Goal: Communication & Community: Connect with others

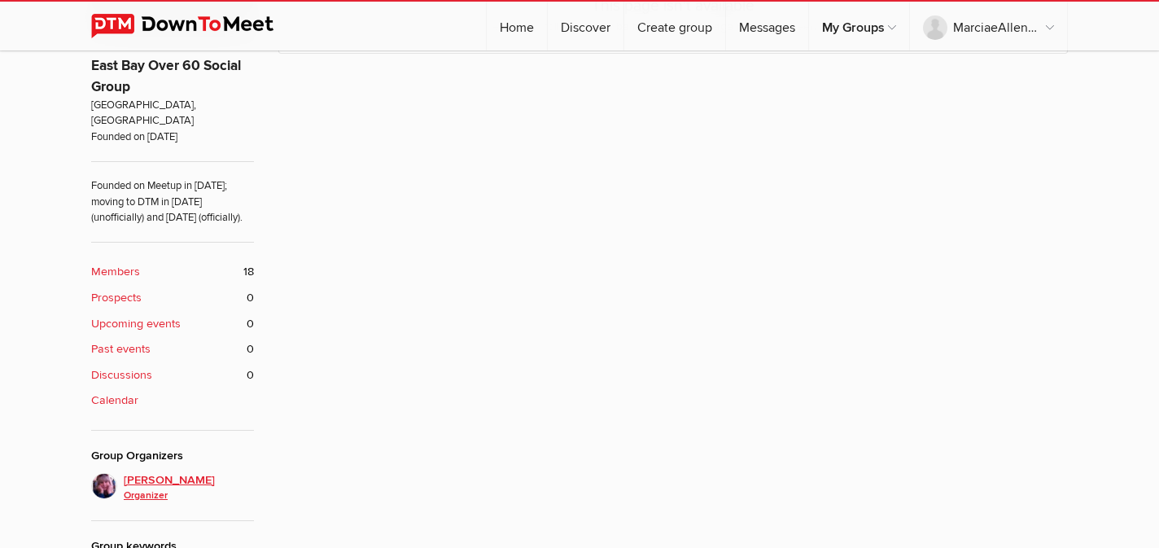
scroll to position [521, 0]
click at [514, 27] on link "Home" at bounding box center [517, 26] width 60 height 49
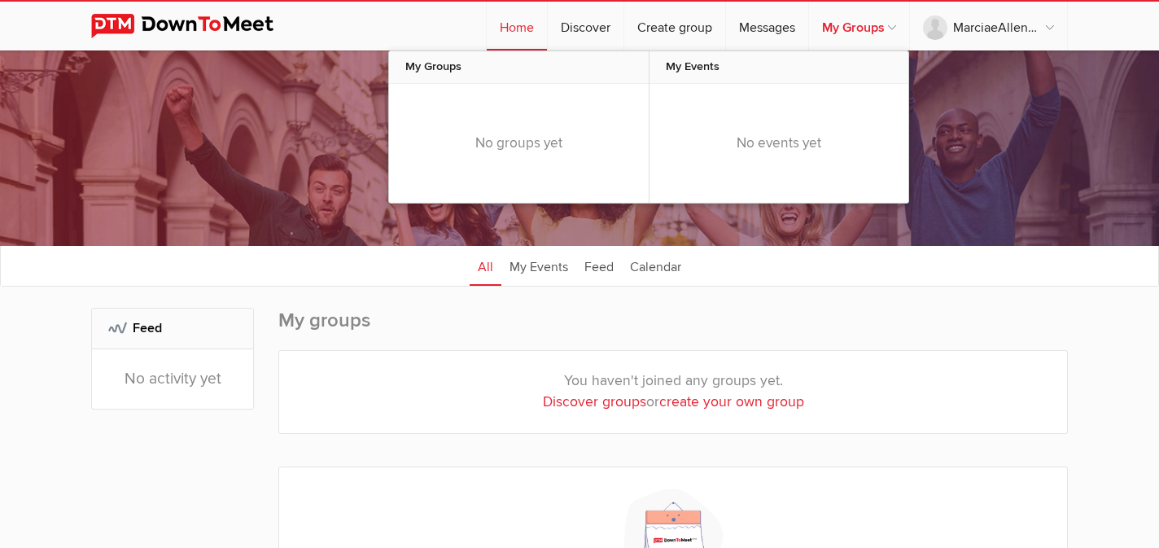
click at [863, 30] on link "My Groups" at bounding box center [859, 26] width 100 height 49
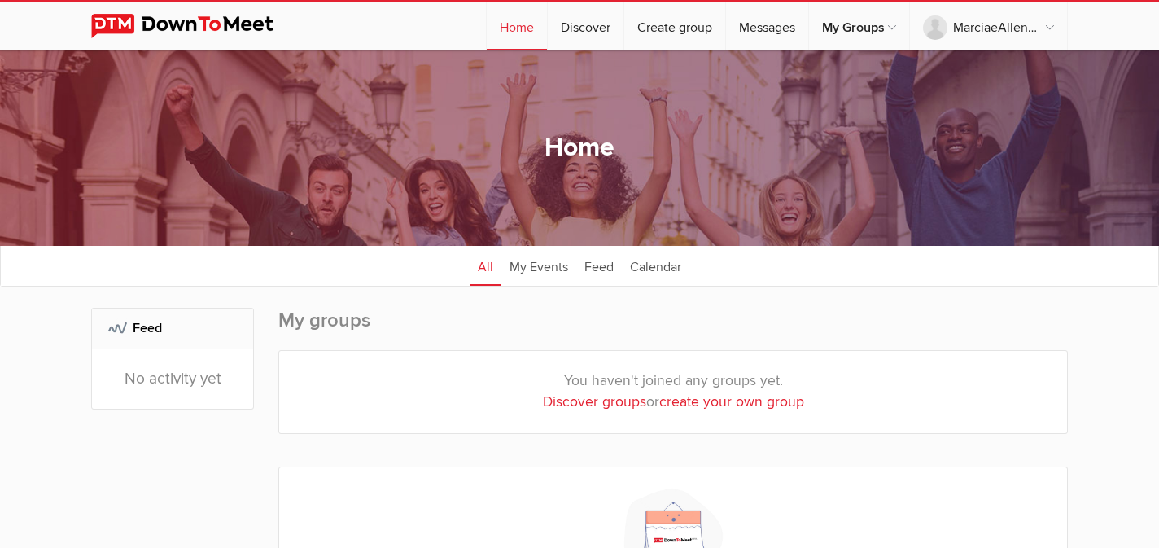
click at [344, 325] on h2 "My groups" at bounding box center [673, 329] width 790 height 42
click at [574, 405] on link "Discover groups" at bounding box center [594, 401] width 103 height 17
select select "null"
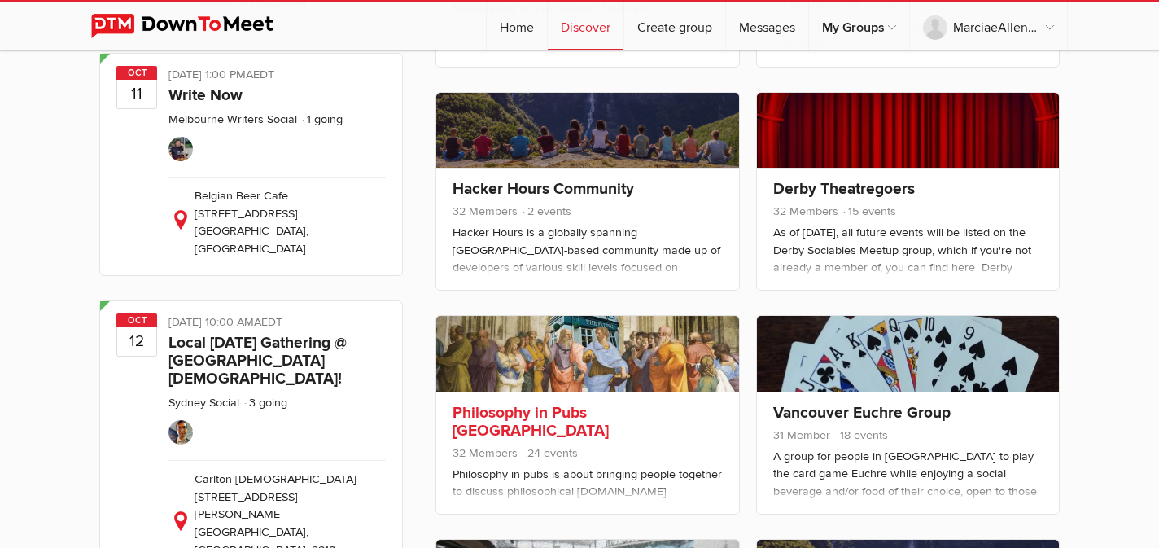
scroll to position [7434, 0]
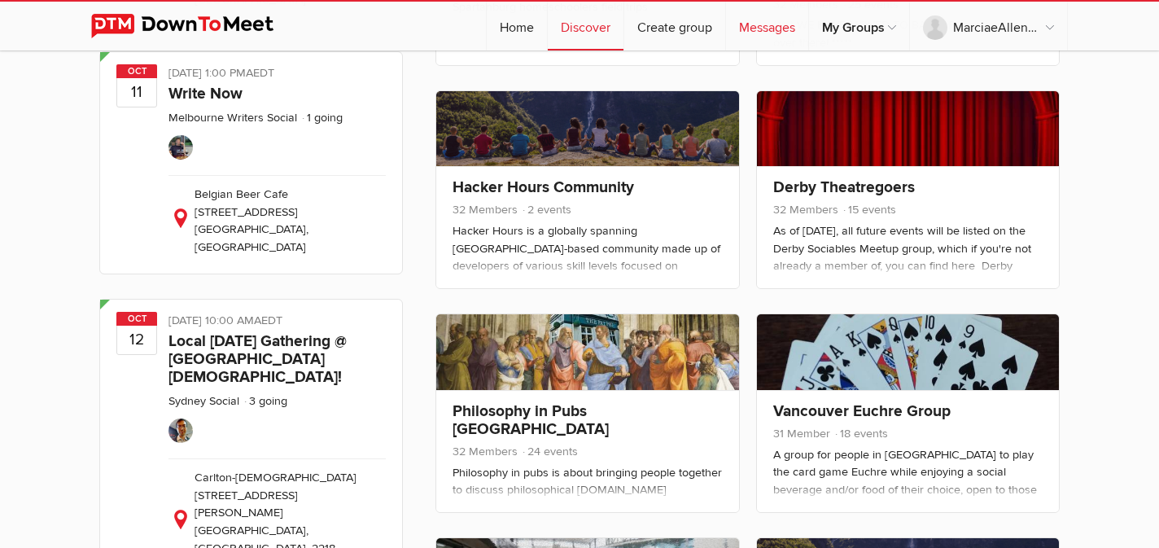
click at [768, 29] on link "Messages" at bounding box center [767, 26] width 82 height 49
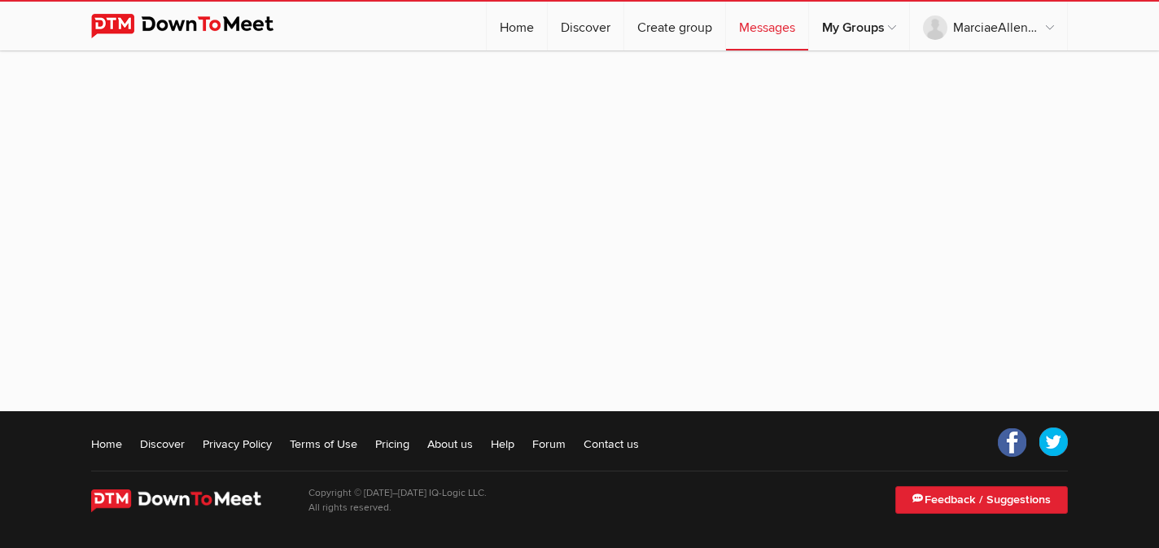
scroll to position [165, 0]
click at [115, 442] on link "Home" at bounding box center [106, 444] width 31 height 16
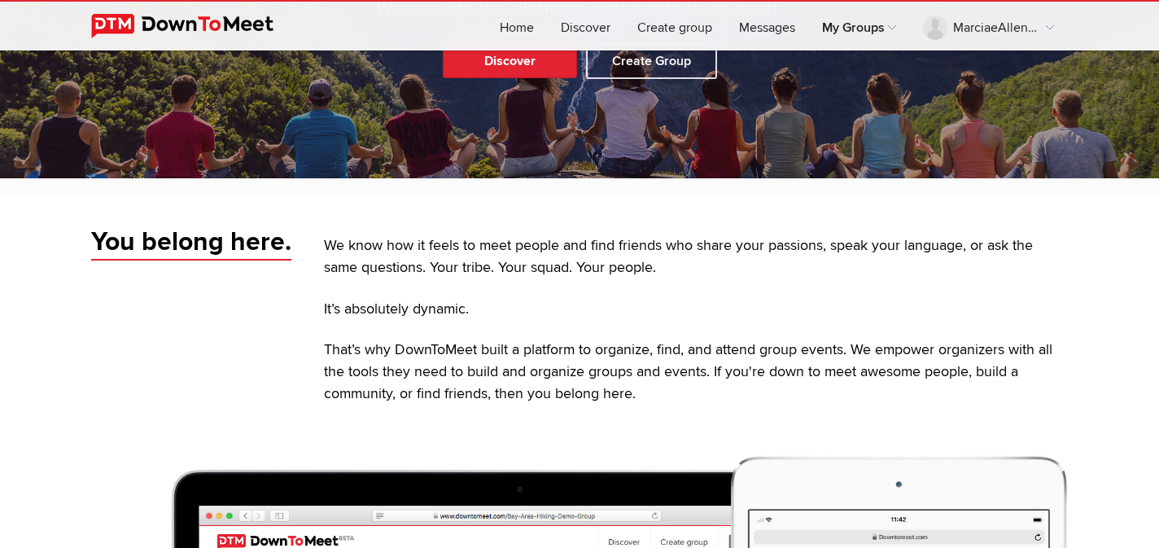
scroll to position [274, 0]
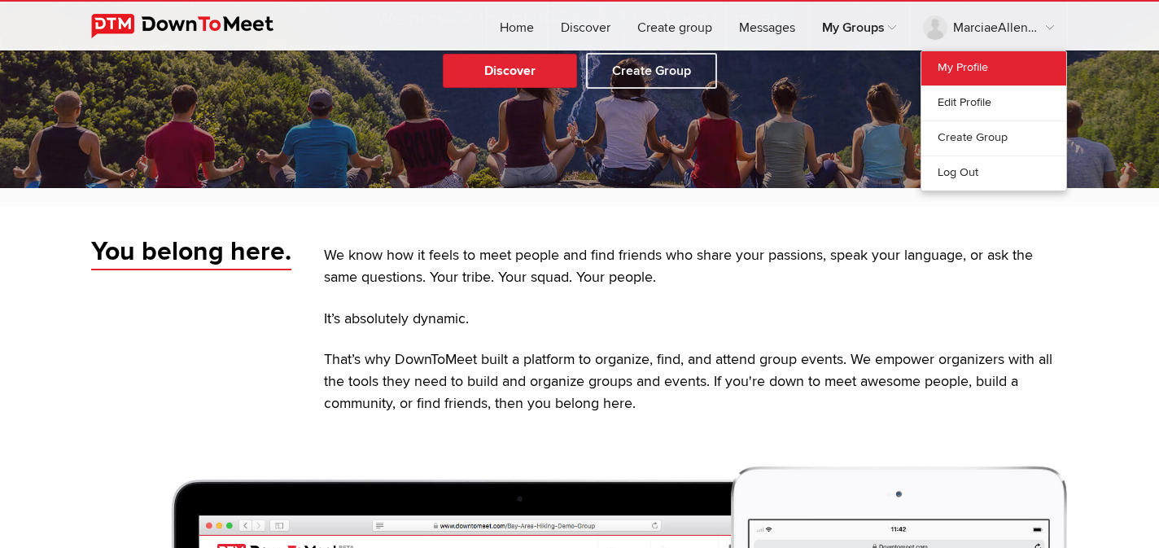
click at [962, 72] on link "My Profile" at bounding box center [993, 68] width 145 height 34
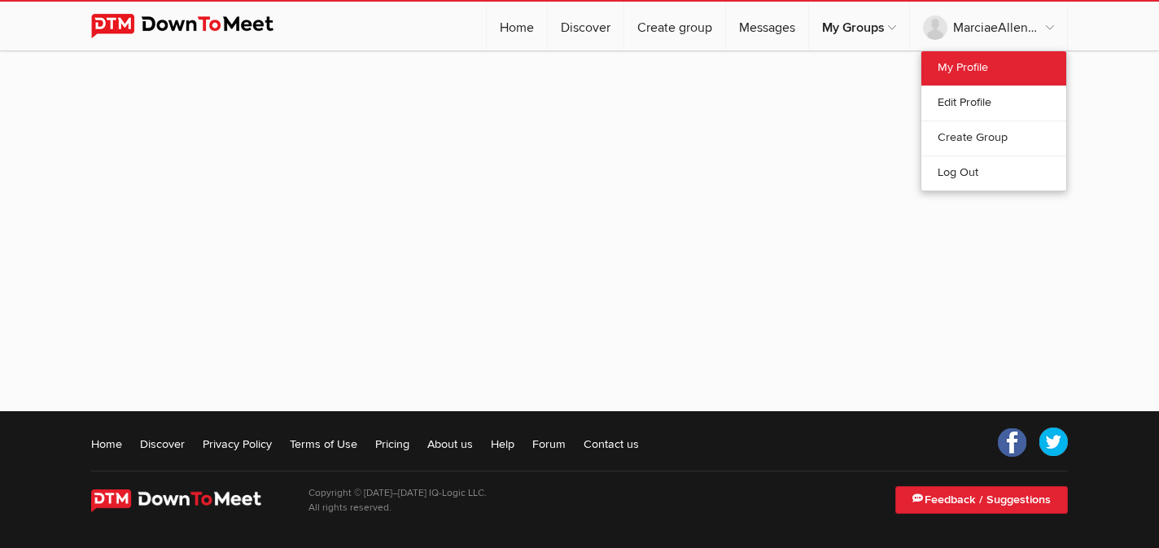
scroll to position [274, 0]
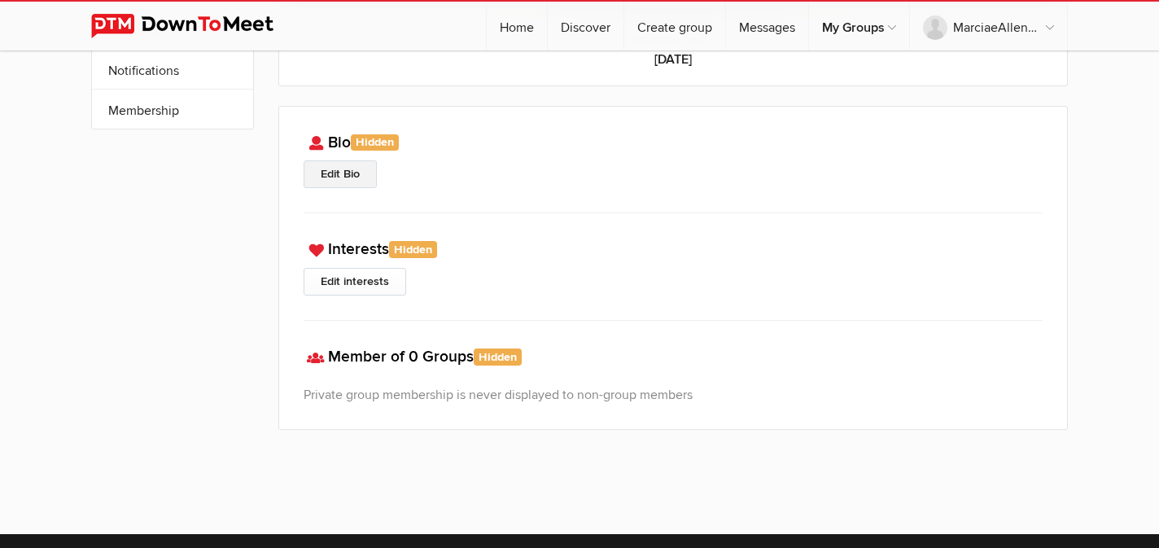
click at [336, 172] on link "Edit Bio" at bounding box center [340, 174] width 73 height 28
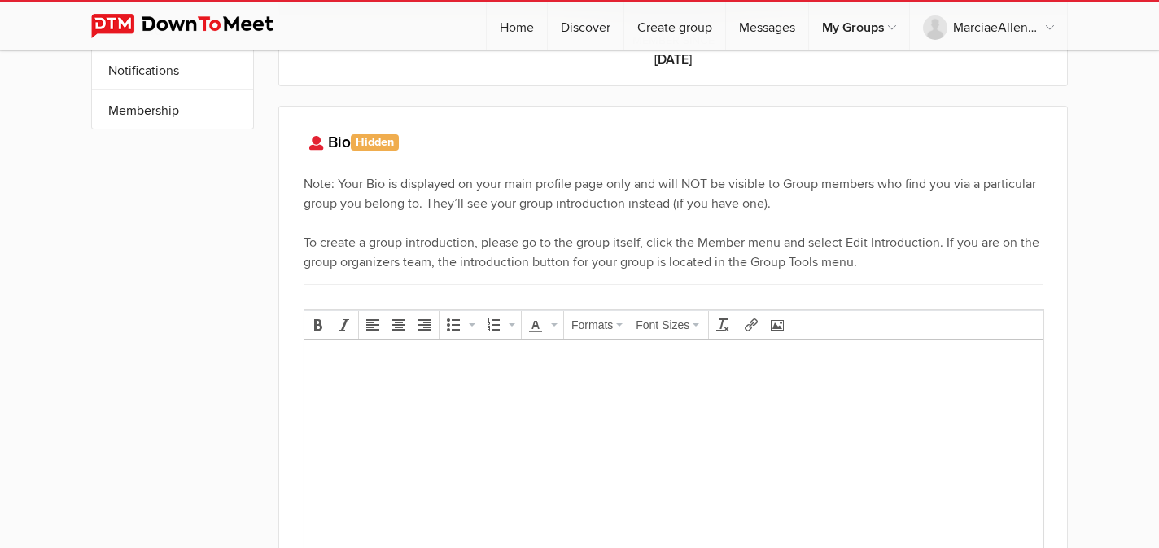
scroll to position [0, 0]
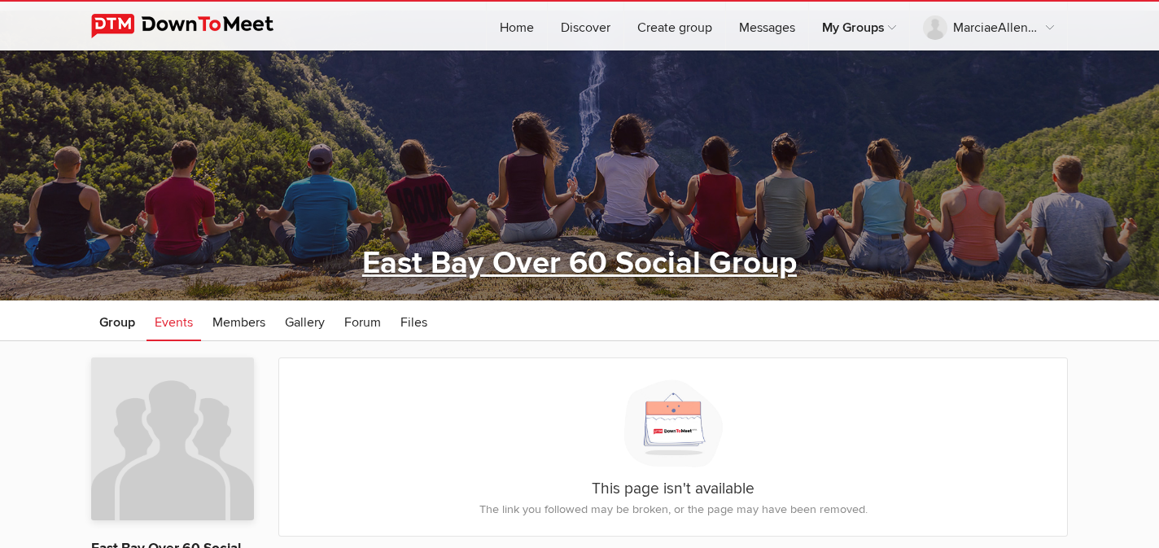
scroll to position [60, 0]
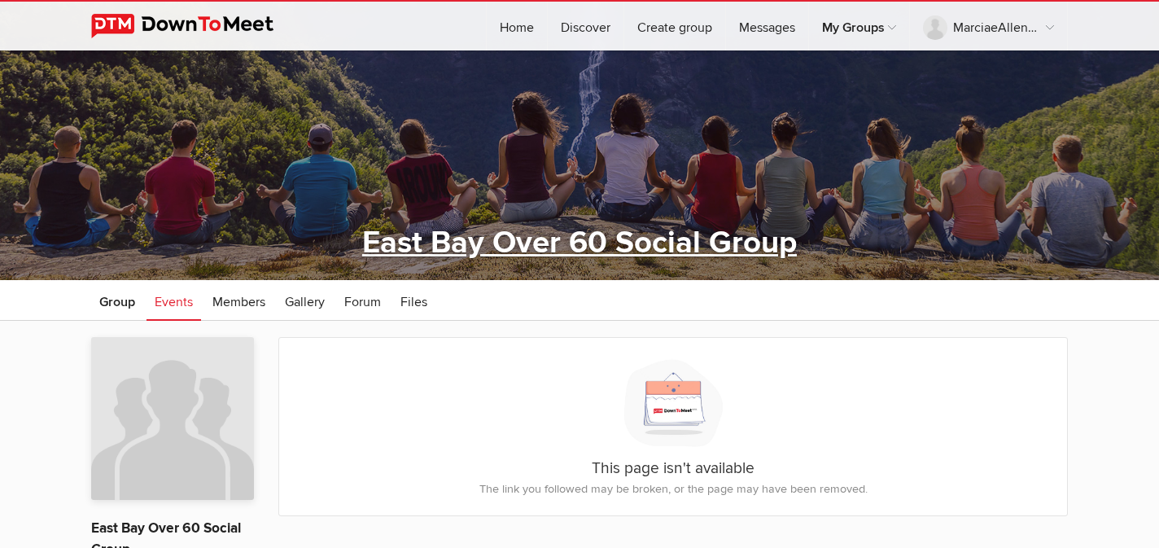
click at [573, 239] on link "East Bay Over 60 Social Group" at bounding box center [579, 242] width 435 height 37
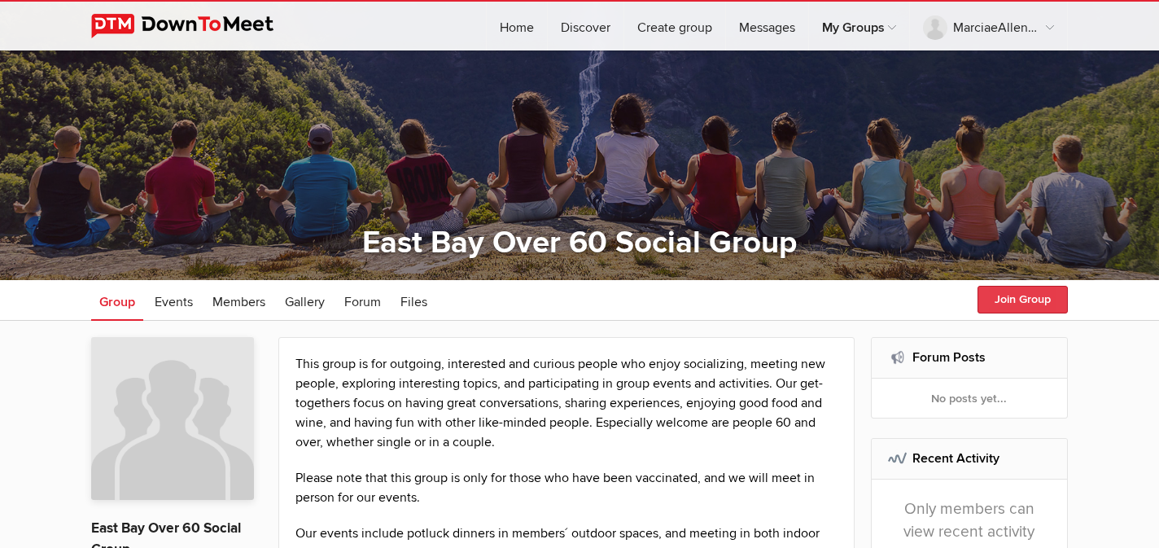
click at [1013, 293] on button "Join Group" at bounding box center [1023, 300] width 90 height 28
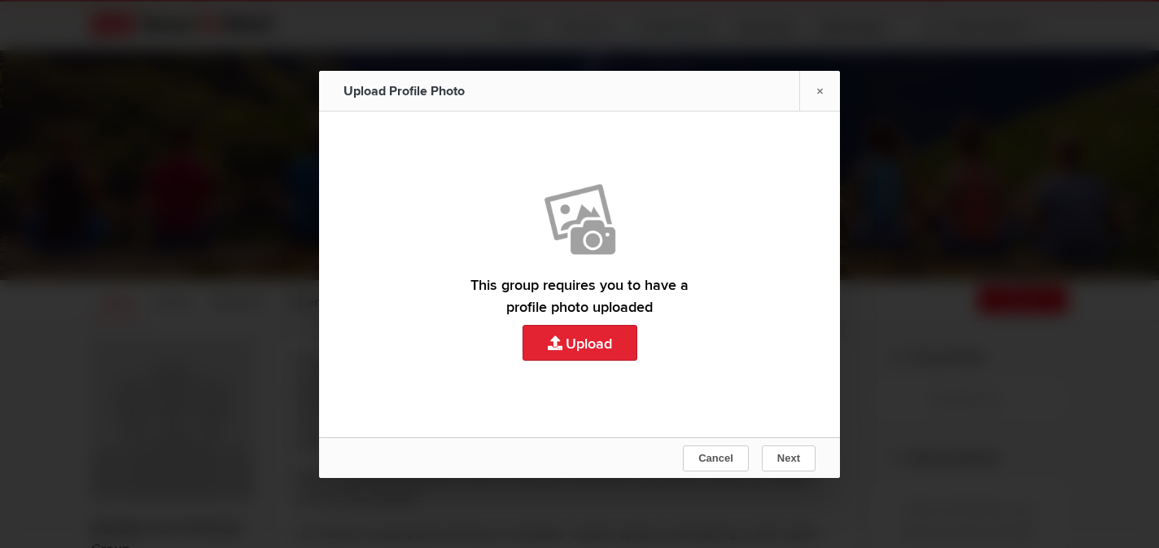
click at [611, 339] on link "Upload" at bounding box center [579, 275] width 521 height 326
type input "C:\fakepath\IMG_9830.jpeg"
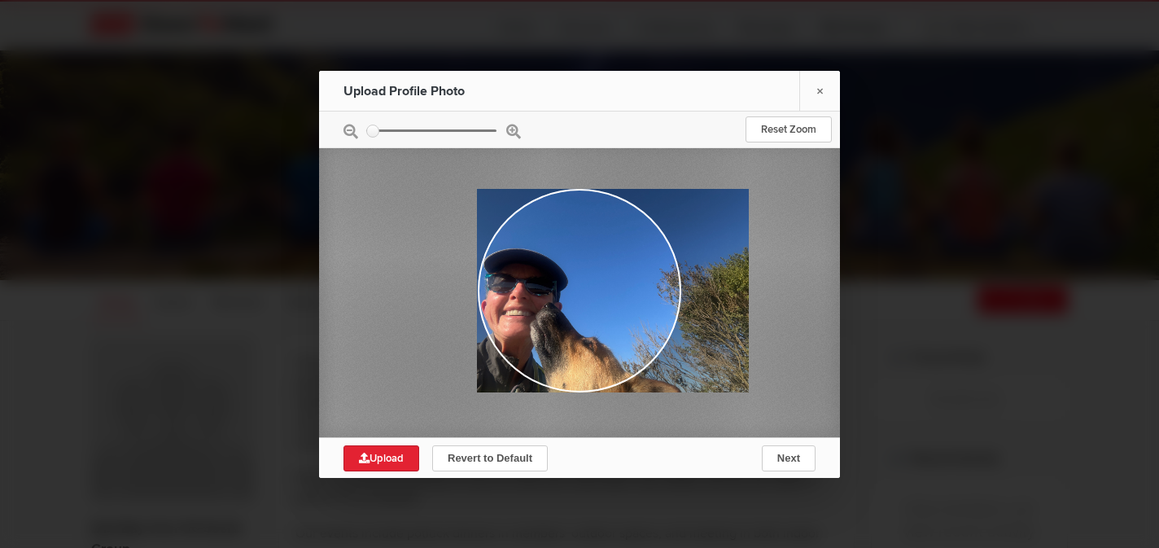
drag, startPoint x: 481, startPoint y: 296, endPoint x: 615, endPoint y: 278, distance: 135.6
click at [615, 278] on div at bounding box center [612, 291] width 271 height 204
click at [574, 276] on div at bounding box center [612, 291] width 271 height 204
drag, startPoint x: 528, startPoint y: 313, endPoint x: 562, endPoint y: 280, distance: 47.8
click at [562, 280] on div at bounding box center [612, 291] width 271 height 204
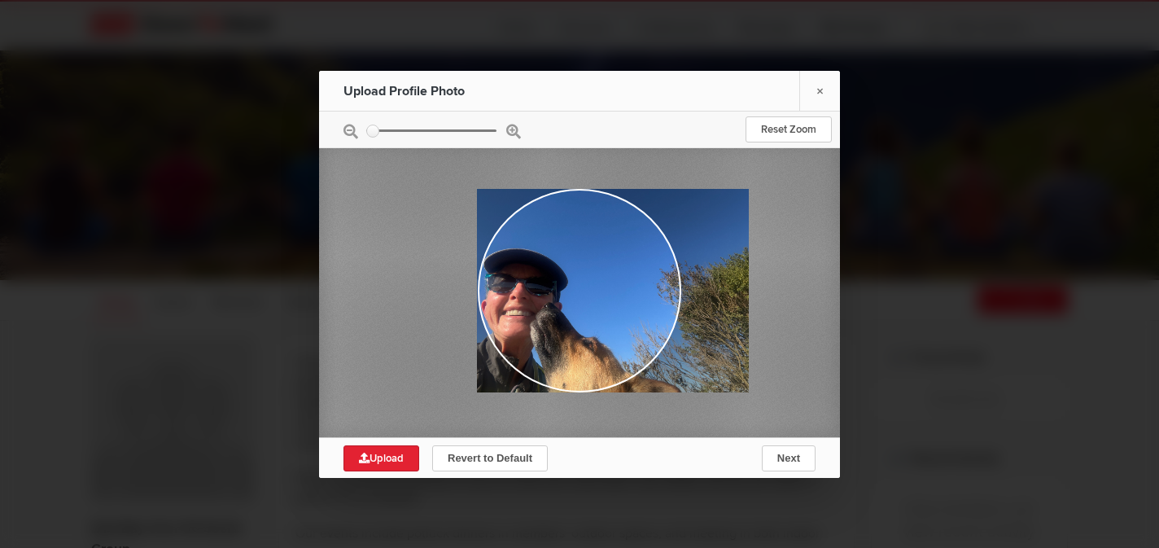
drag, startPoint x: 508, startPoint y: 362, endPoint x: 596, endPoint y: 278, distance: 122.0
click at [596, 278] on div at bounding box center [612, 291] width 271 height 204
click at [651, 212] on div at bounding box center [612, 291] width 271 height 204
click at [824, 86] on link "×" at bounding box center [819, 91] width 41 height 40
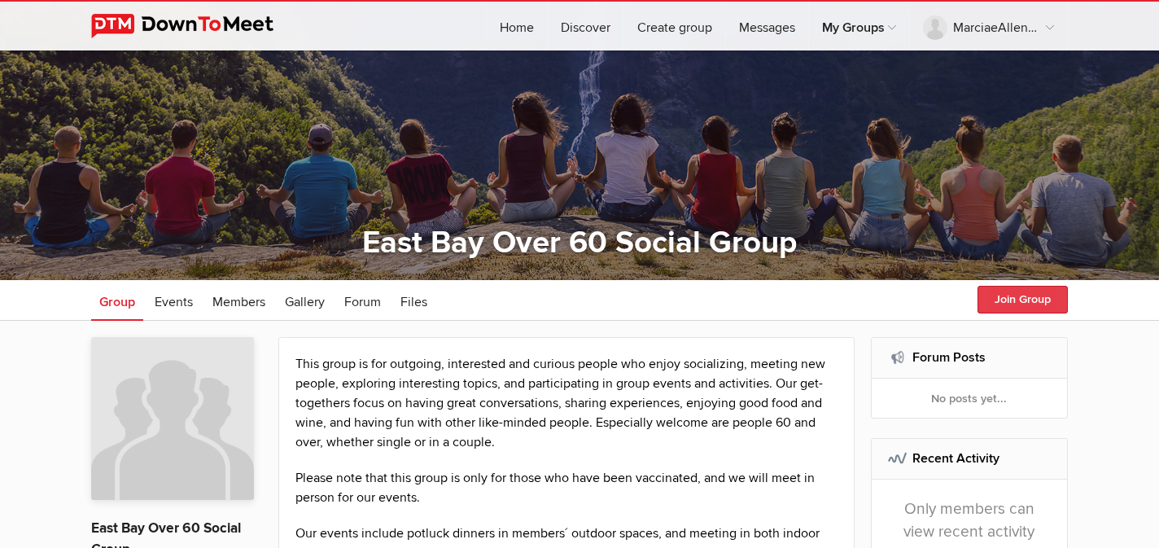
click at [1040, 300] on button "Join Group" at bounding box center [1023, 300] width 90 height 28
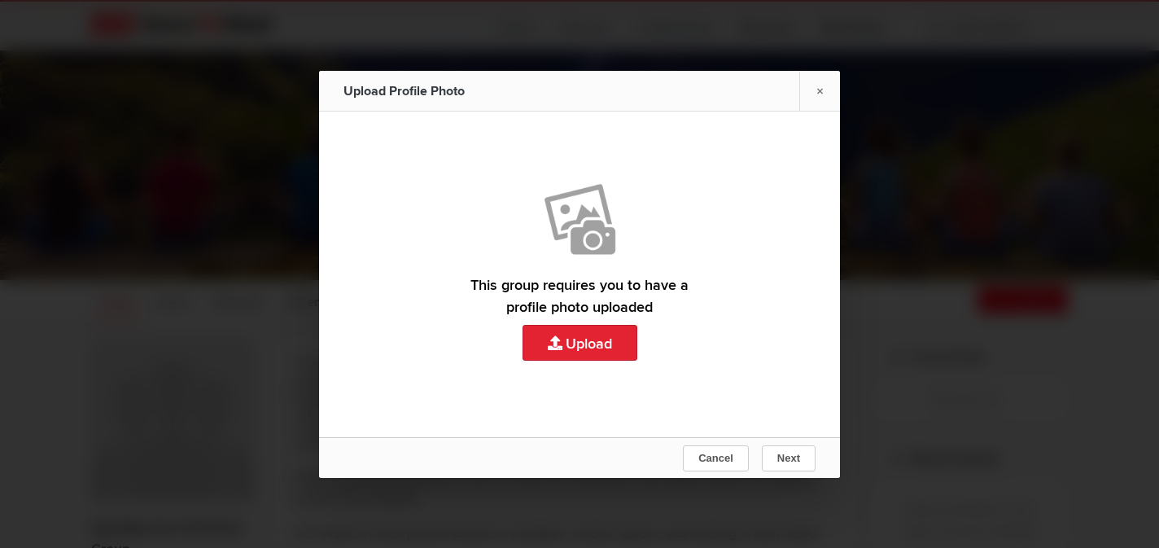
click at [606, 342] on link "Upload" at bounding box center [579, 275] width 521 height 326
type input "C:\fakepath\IMG_9830.jpeg"
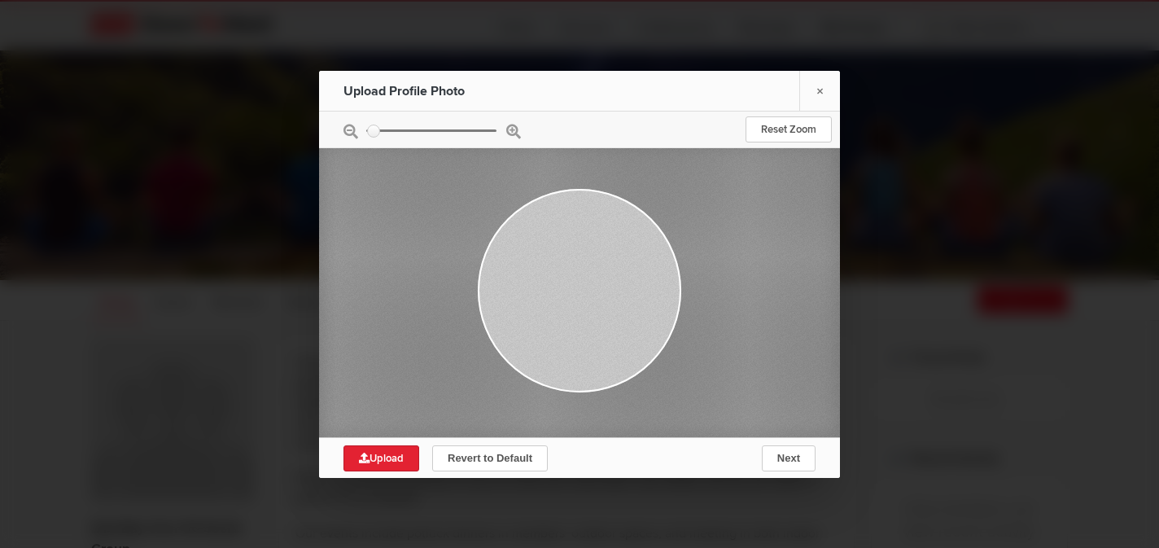
type input "0.139"
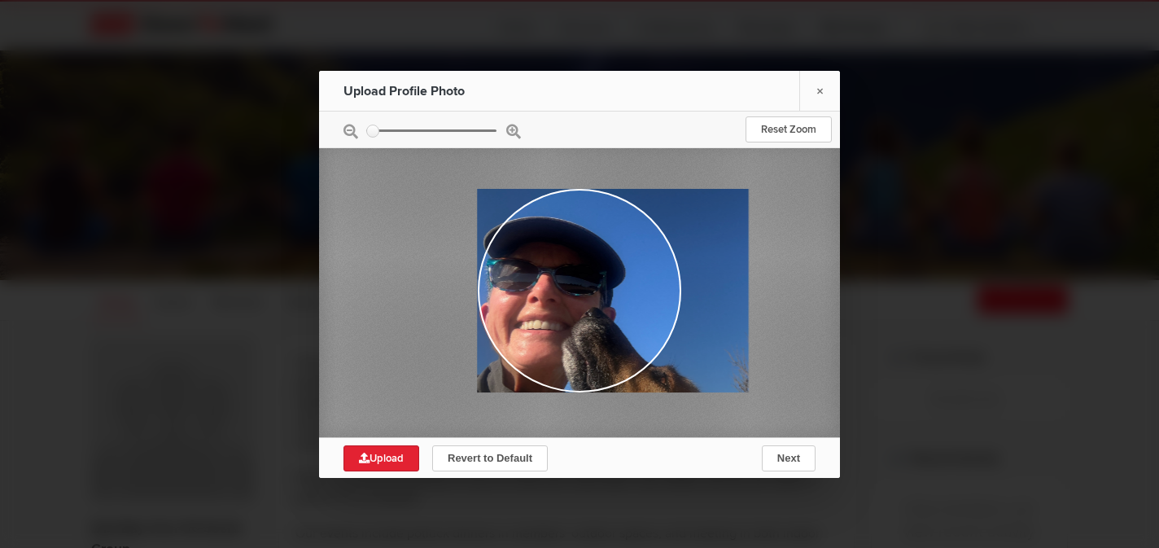
drag, startPoint x: 478, startPoint y: 306, endPoint x: 566, endPoint y: 288, distance: 89.7
click at [566, 288] on div at bounding box center [612, 290] width 271 height 204
click at [381, 457] on span "Upload" at bounding box center [381, 458] width 45 height 13
type input "C:\fakepath\IMG_9216.jpeg"
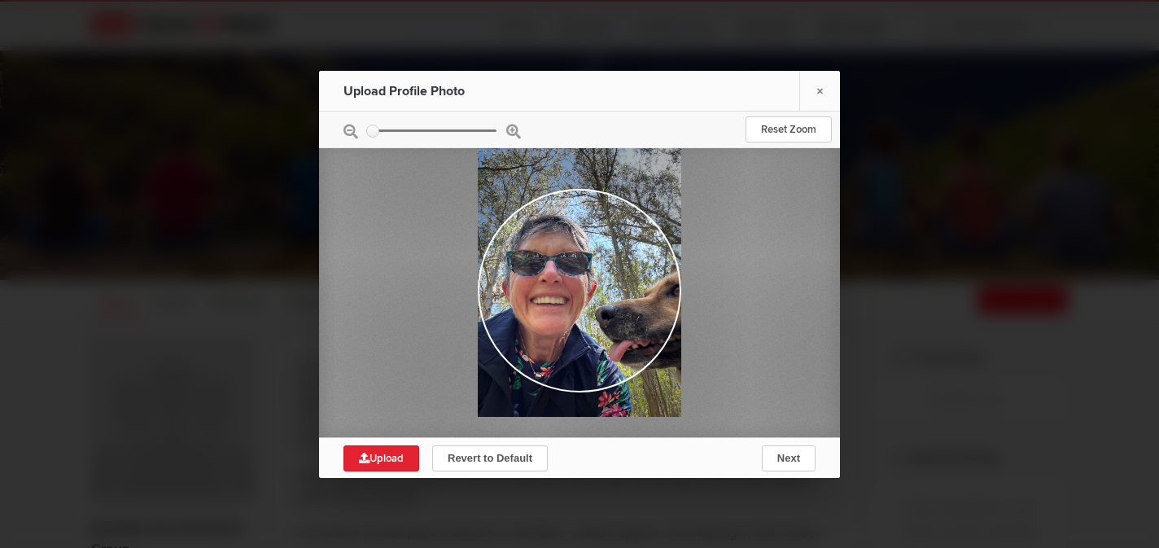
drag, startPoint x: 543, startPoint y: 386, endPoint x: 576, endPoint y: 375, distance: 35.0
click at [576, 375] on div at bounding box center [580, 280] width 204 height 271
click at [396, 456] on span "Upload" at bounding box center [381, 458] width 45 height 13
type input "C:\fakepath\IMG_9216.jpeg"
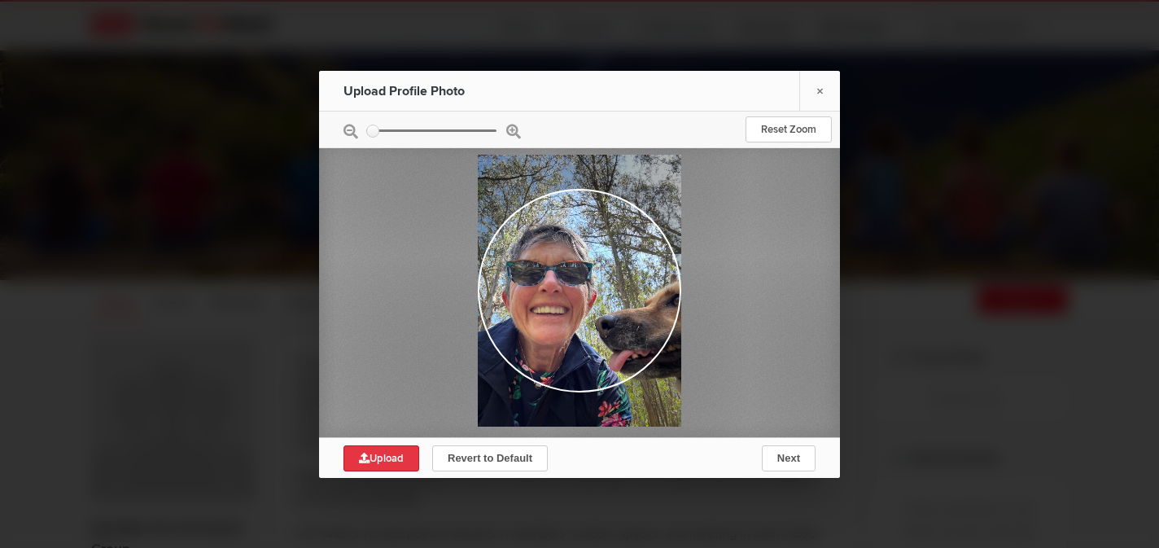
click at [390, 460] on span "Upload" at bounding box center [381, 458] width 45 height 13
click at [396, 454] on span "Upload" at bounding box center [381, 458] width 45 height 13
type input "C:\fakepath\IMG_9216.jpeg"
click at [790, 457] on span "Next" at bounding box center [788, 458] width 23 height 12
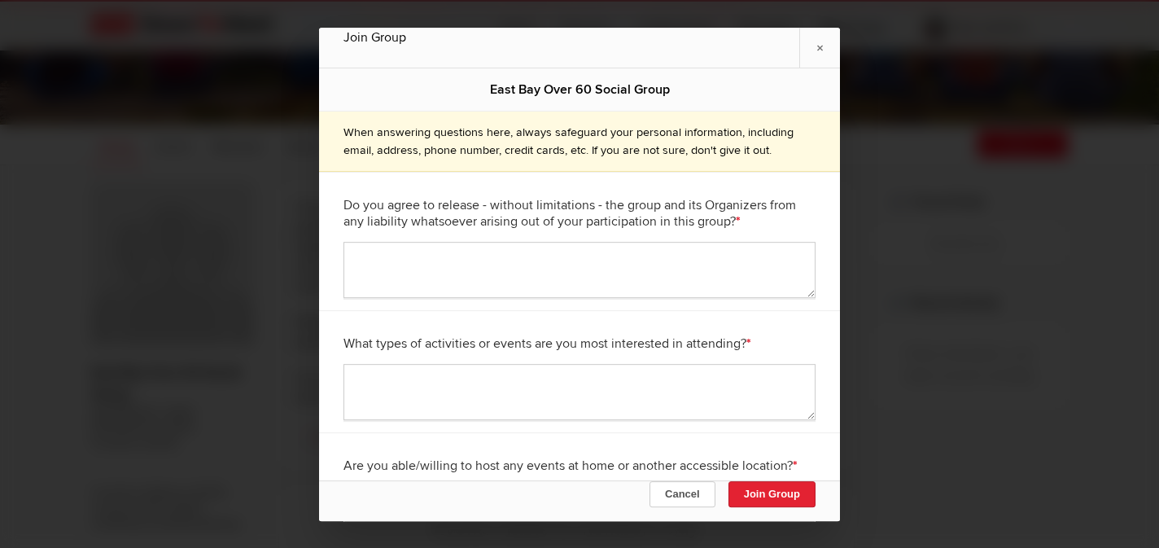
scroll to position [213, 0]
click at [392, 256] on textarea at bounding box center [580, 270] width 472 height 56
type textarea "Yes"
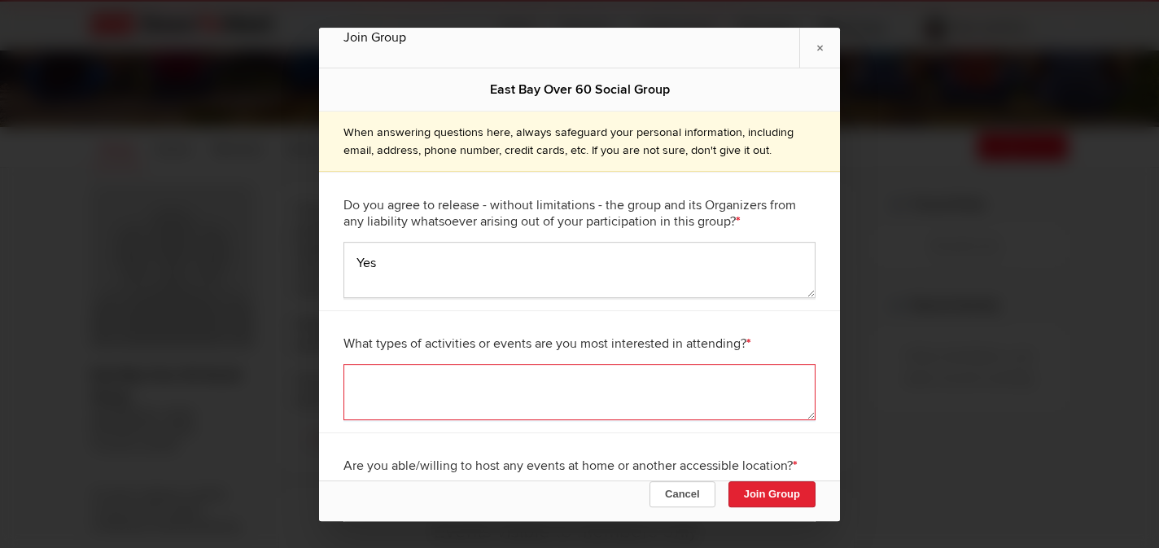
click at [397, 370] on textarea at bounding box center [580, 392] width 472 height 56
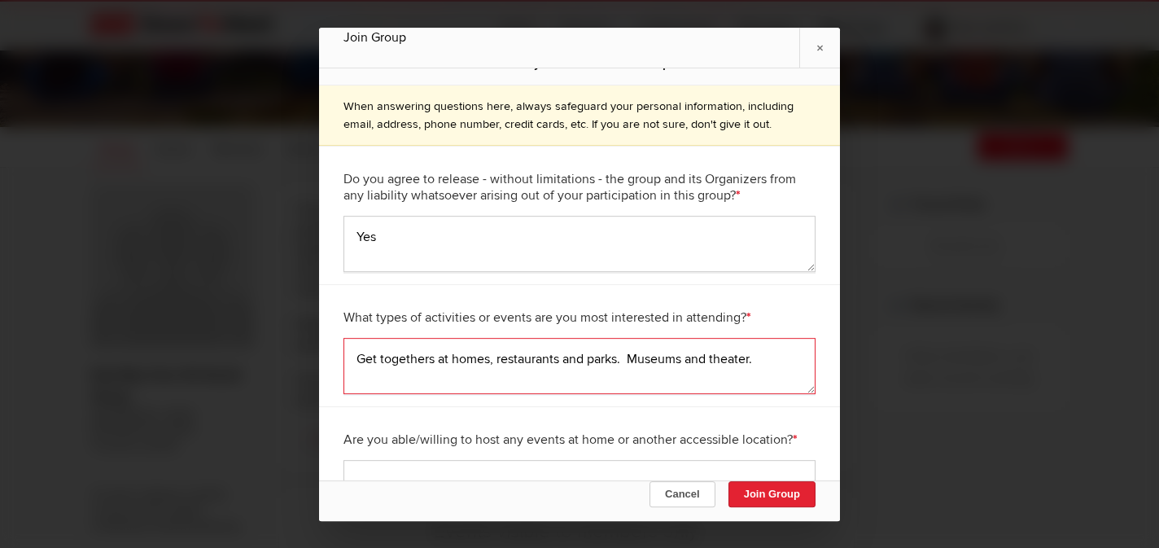
scroll to position [37, 0]
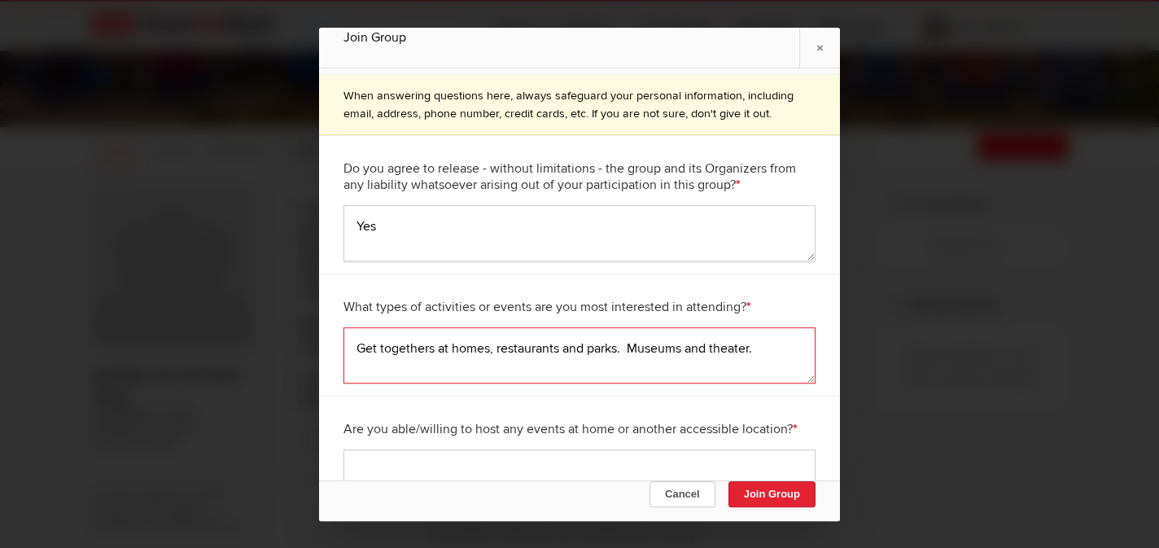
type textarea "Get togethers at homes, restaurants and parks. Museums and theater."
click at [488, 448] on div "Are you able/willing to host any events at home or another accessible location?…" at bounding box center [580, 429] width 472 height 41
click at [413, 448] on div "Are you able/willing to host any events at home or another accessible location?…" at bounding box center [580, 429] width 472 height 41
click at [377, 458] on textarea at bounding box center [580, 477] width 472 height 56
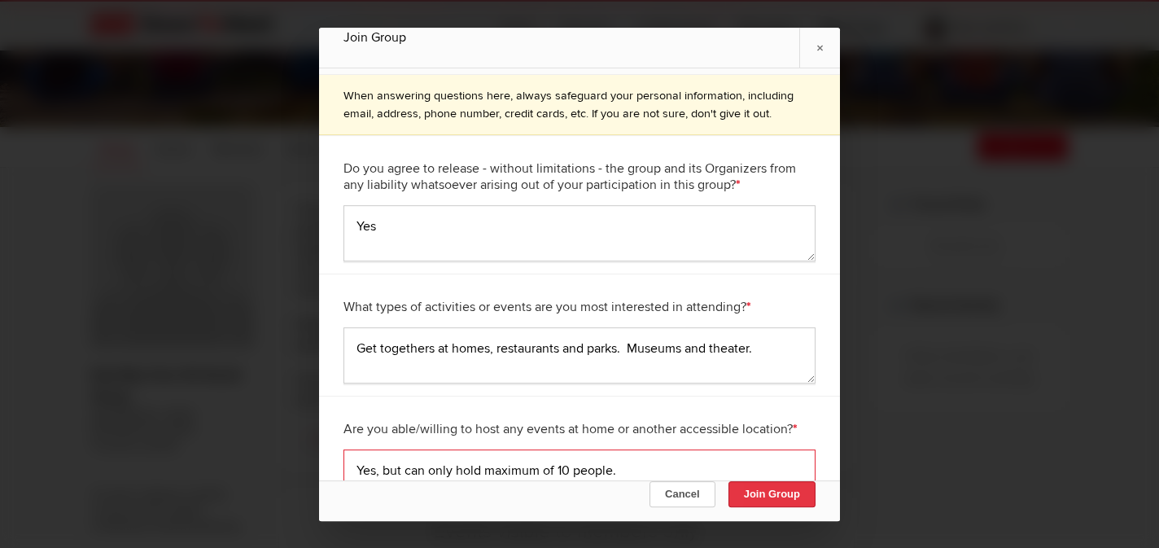
type textarea "Yes, but can only hold maximum of 10 people."
click at [756, 491] on button "Join Group" at bounding box center [772, 493] width 87 height 26
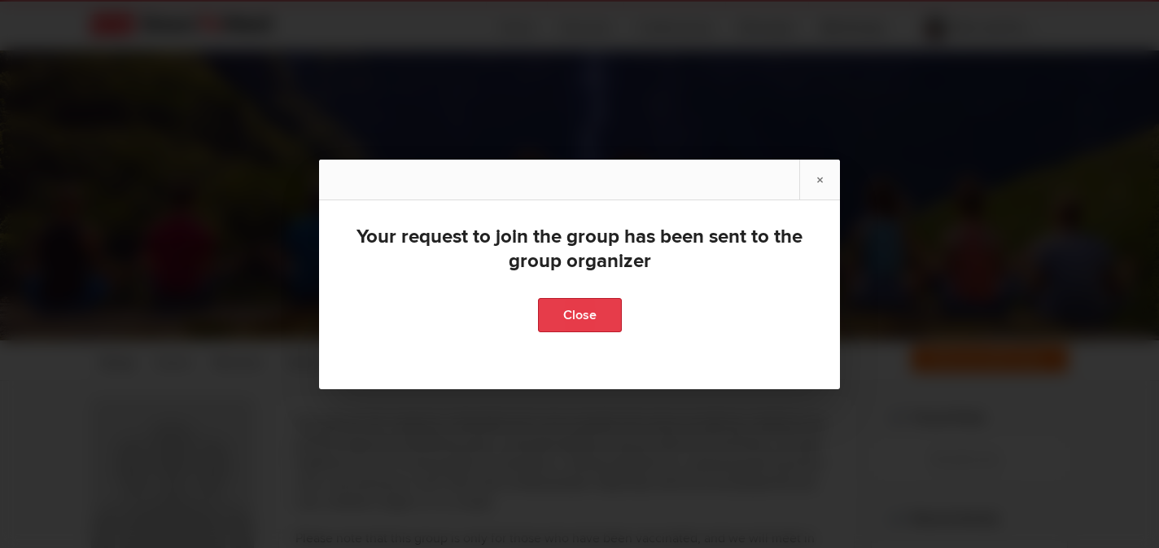
click at [583, 310] on link "Close" at bounding box center [580, 315] width 84 height 34
